Goal: Navigation & Orientation: Find specific page/section

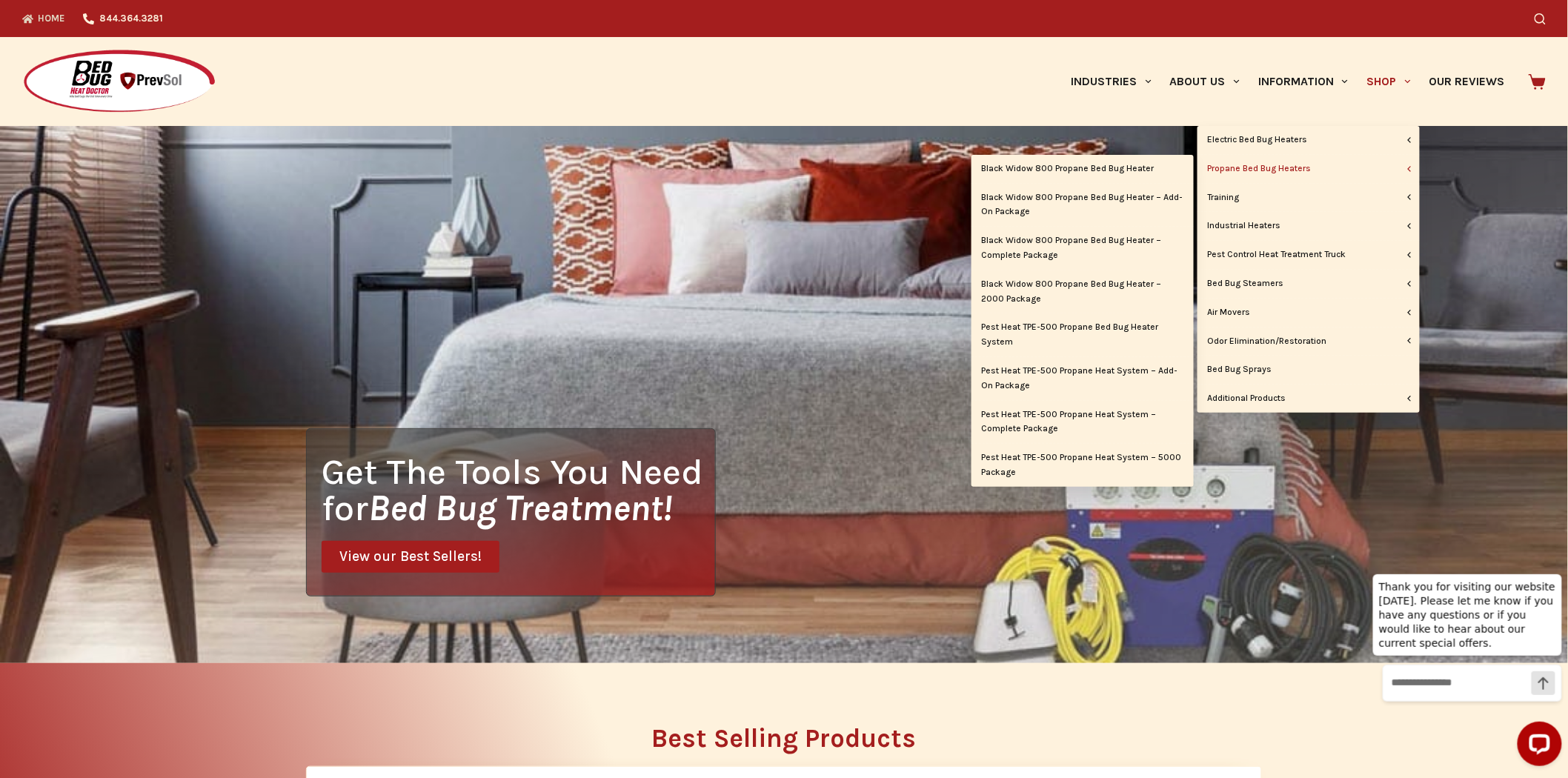
click at [1286, 167] on link "Propane Bed Bug Heaters" at bounding box center [1309, 169] width 222 height 28
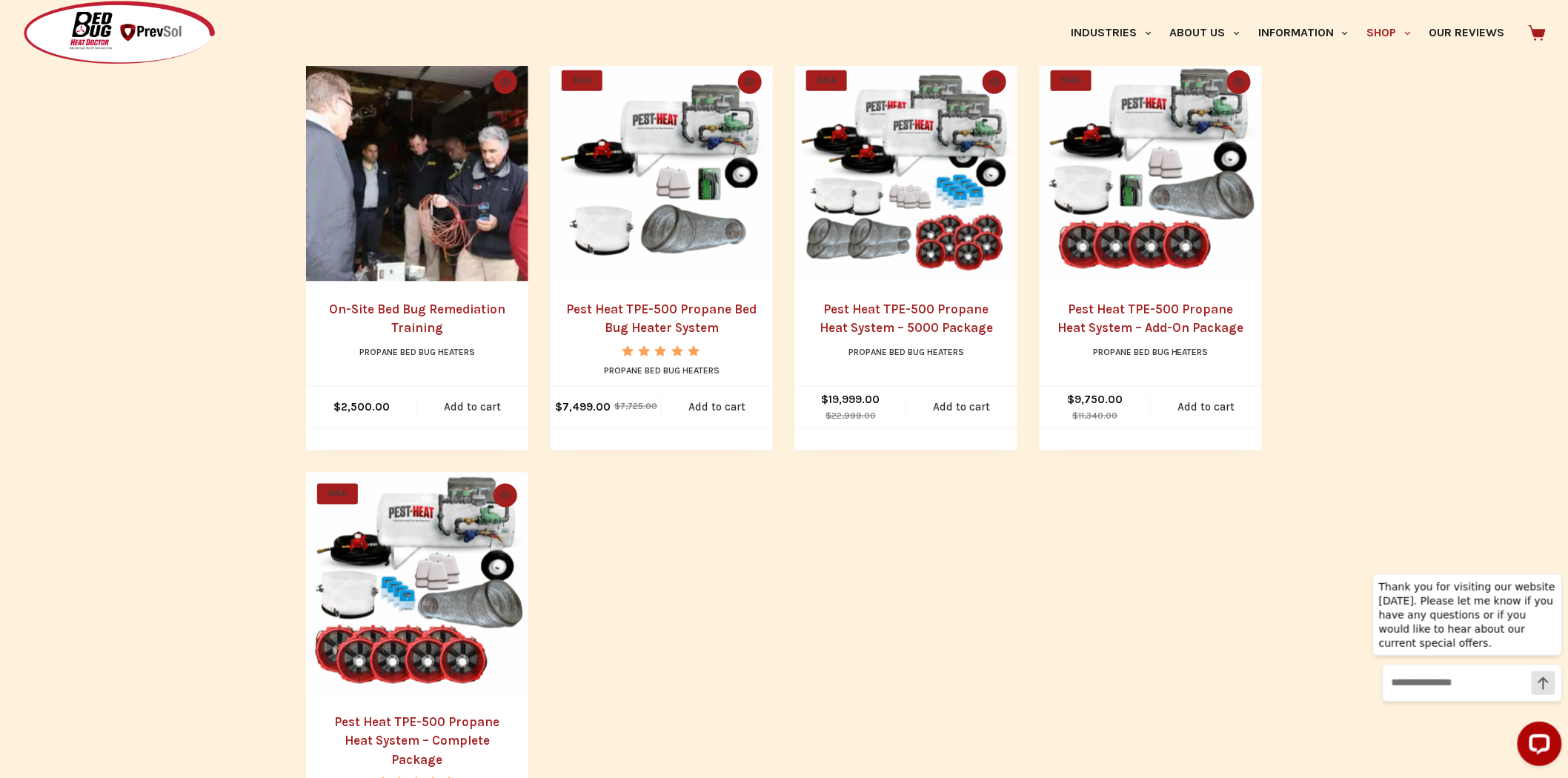
scroll to position [741, 0]
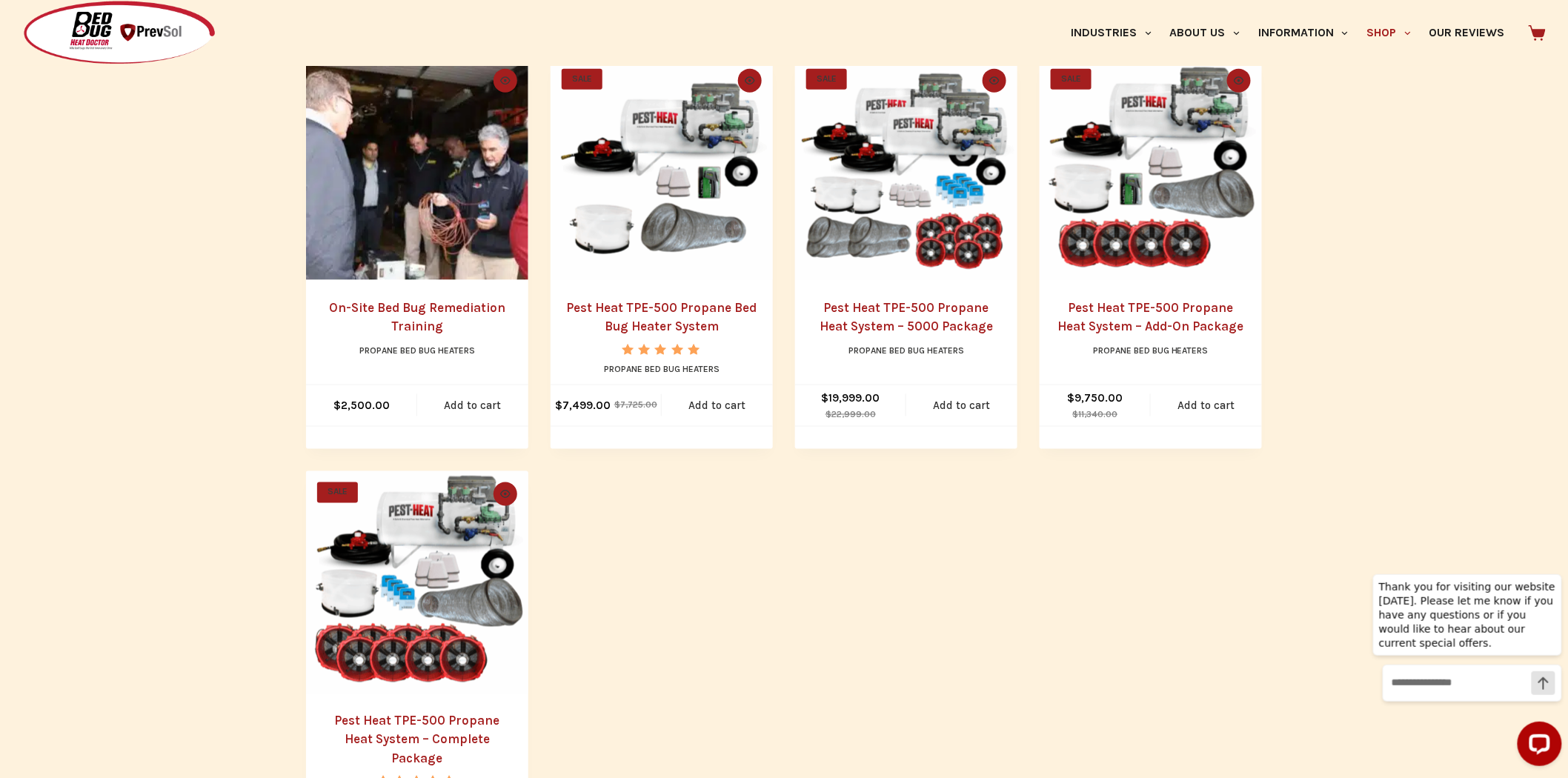
click at [681, 137] on img "Pest Heat TPE-500 Propane Bed Bug Heater System" at bounding box center [662, 168] width 222 height 222
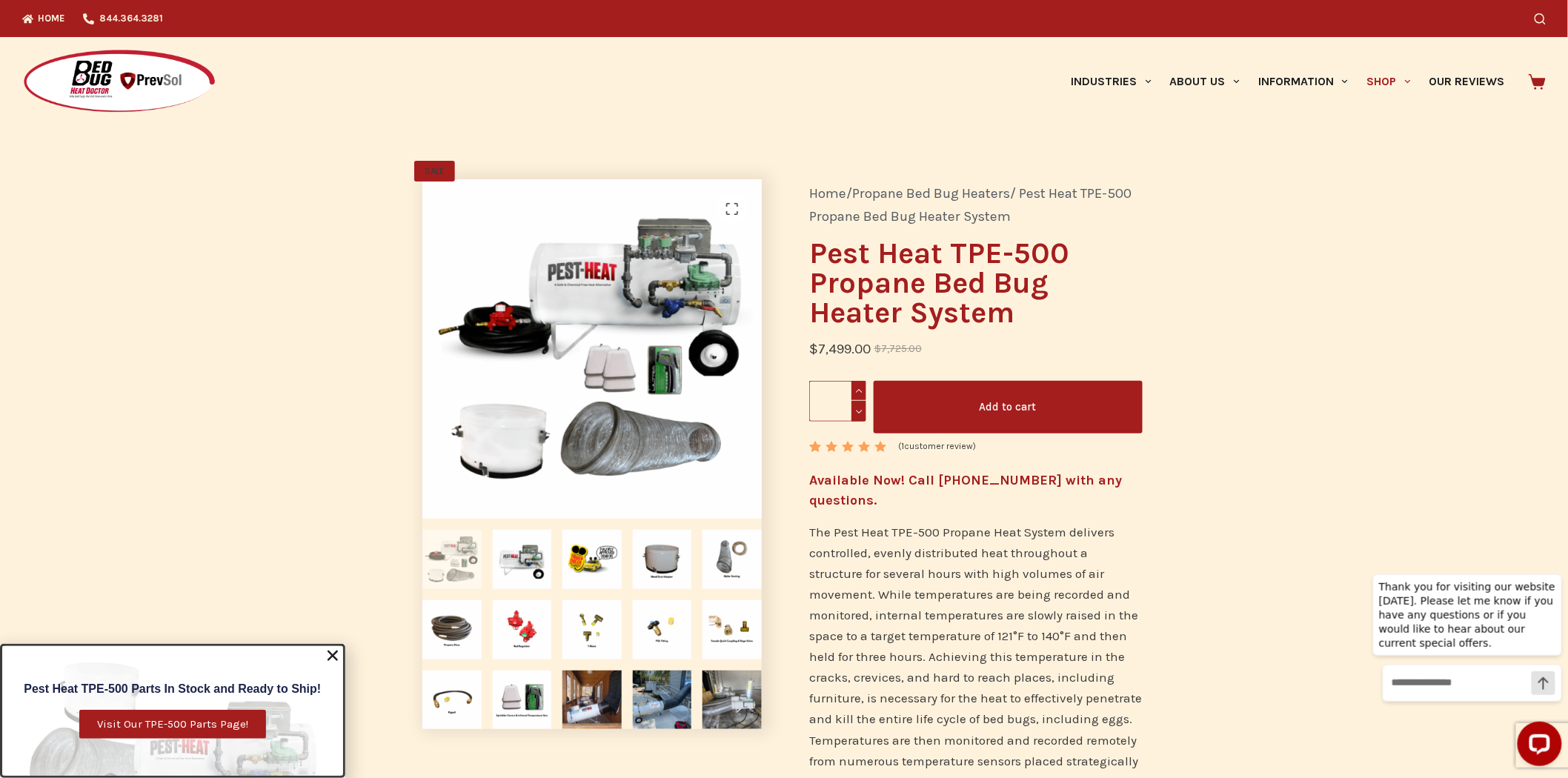
click at [164, 723] on span "Visit Our TPE-500 Parts Page!" at bounding box center [172, 724] width 151 height 11
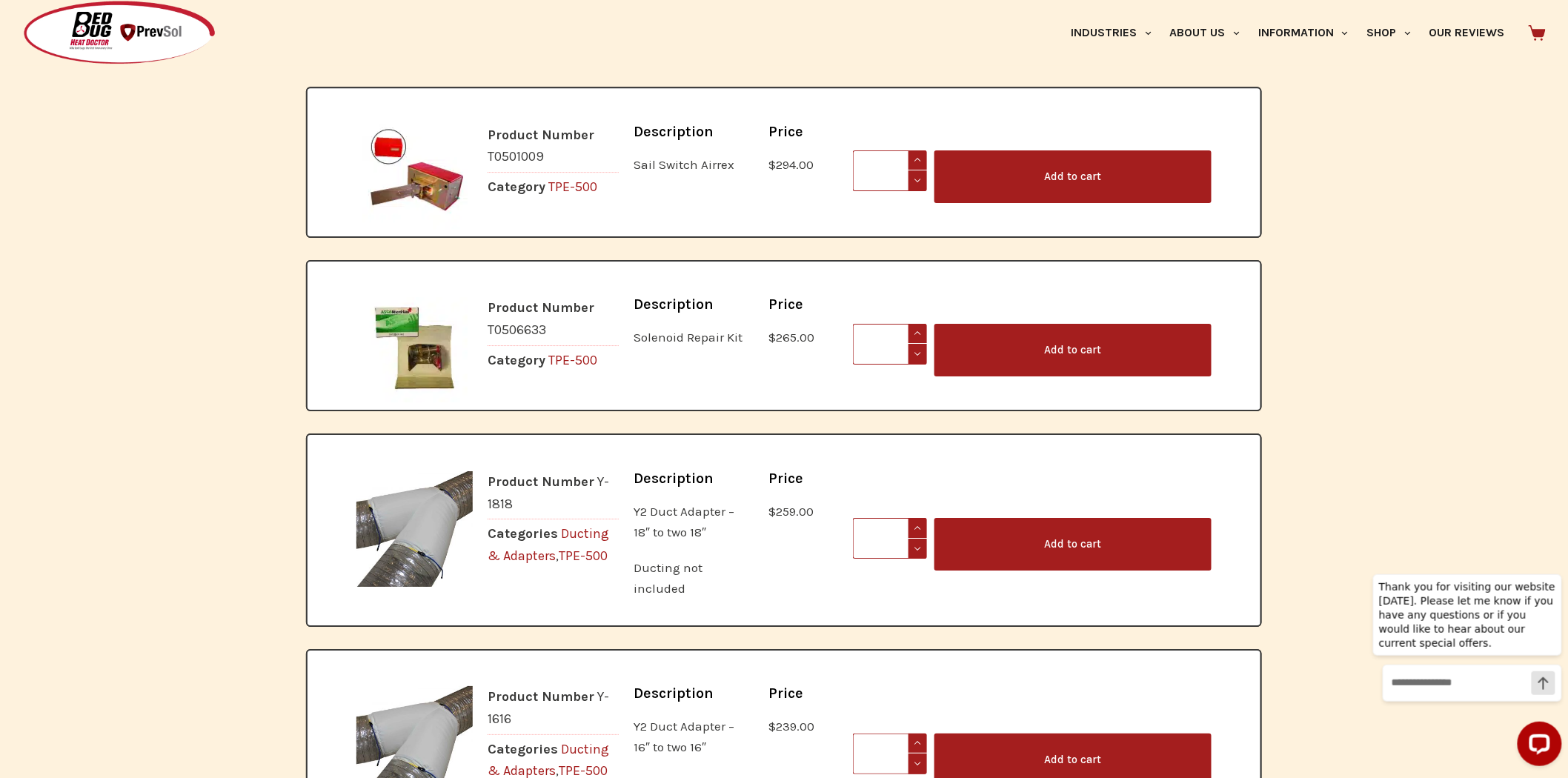
scroll to position [1976, 0]
